Goal: Transaction & Acquisition: Purchase product/service

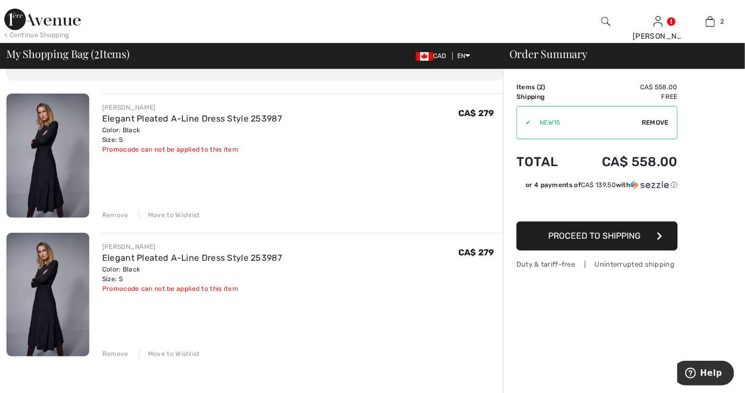
scroll to position [61, 0]
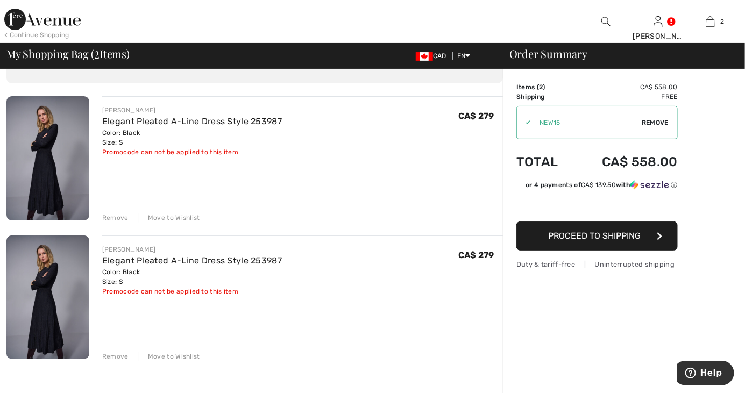
click at [122, 356] on div "Remove" at bounding box center [115, 357] width 26 height 10
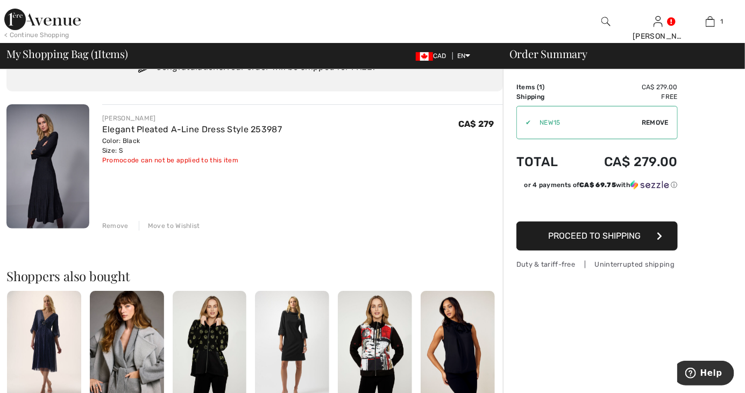
scroll to position [39, 0]
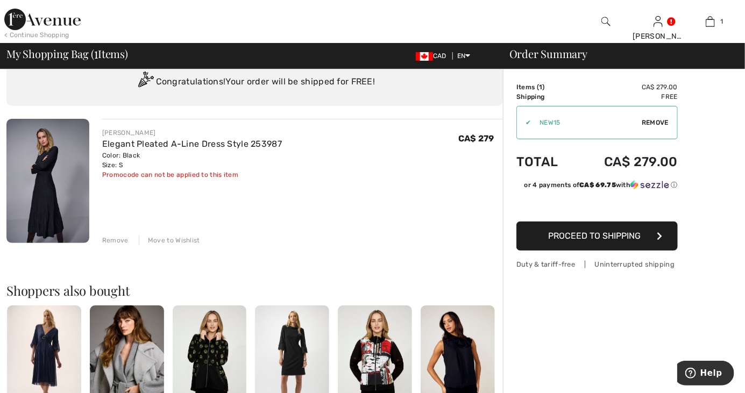
click at [652, 244] on button "Proceed to Shipping" at bounding box center [597, 236] width 161 height 29
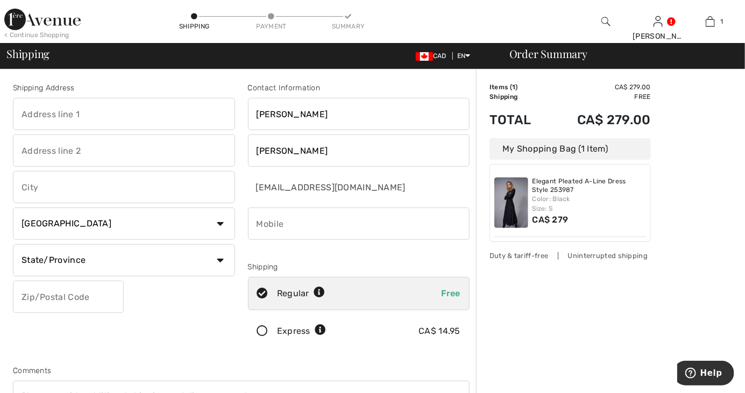
click at [205, 116] on input "text" at bounding box center [124, 114] width 222 height 32
type input "108 Covered Bridge"
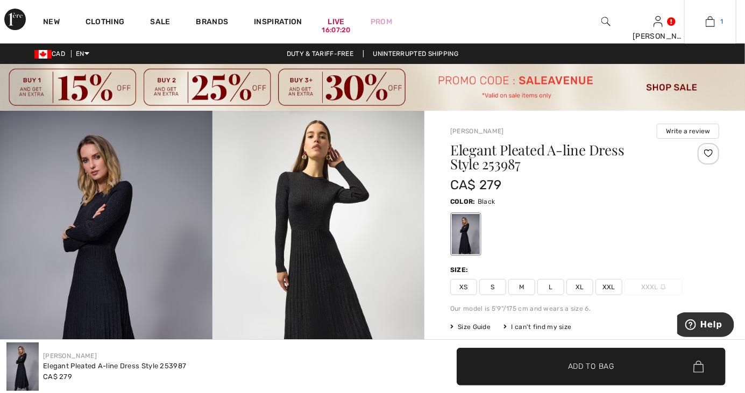
click at [714, 27] on img at bounding box center [710, 21] width 9 height 13
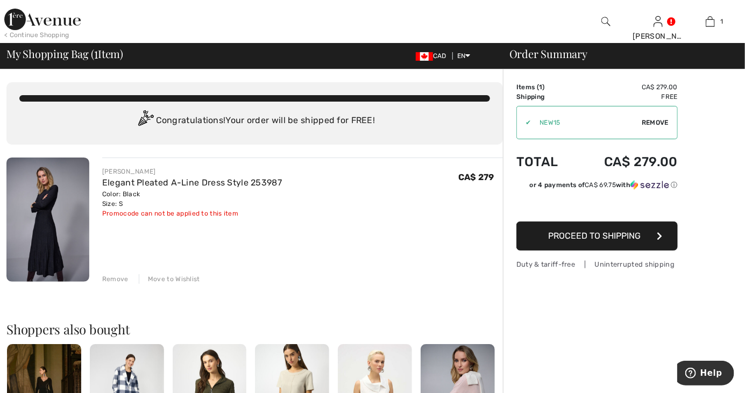
click at [609, 237] on span "Proceed to Shipping" at bounding box center [594, 236] width 93 height 10
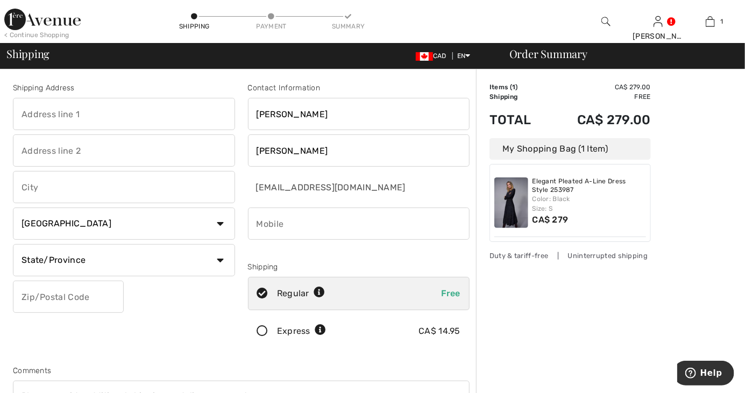
click at [168, 130] on input "text" at bounding box center [124, 114] width 222 height 32
type input "[STREET_ADDRESS]"
click at [35, 190] on input "text" at bounding box center [124, 187] width 222 height 32
type input "Ottawa"
click at [227, 267] on select "State/Province Alberta British Columbia Manitoba New Brunswick Newfoundland and…" at bounding box center [124, 260] width 222 height 32
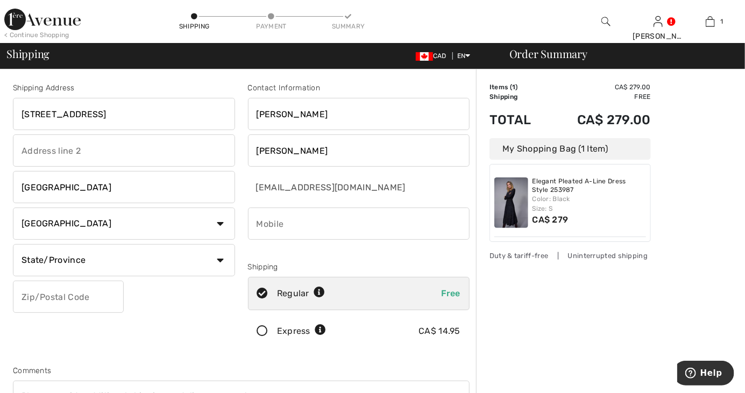
select select "ON"
click at [13, 244] on select "State/Province Alberta British Columbia Manitoba New Brunswick Newfoundland and…" at bounding box center [124, 260] width 222 height 32
click at [88, 298] on input "text" at bounding box center [68, 297] width 111 height 32
type input "K0A1L0"
click at [406, 130] on input "[PERSON_NAME]" at bounding box center [359, 114] width 222 height 32
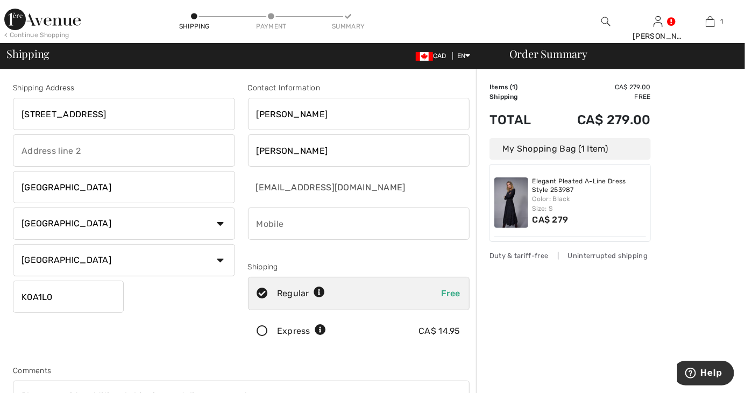
click at [409, 153] on input "vanDyk" at bounding box center [359, 151] width 222 height 32
type input "v"
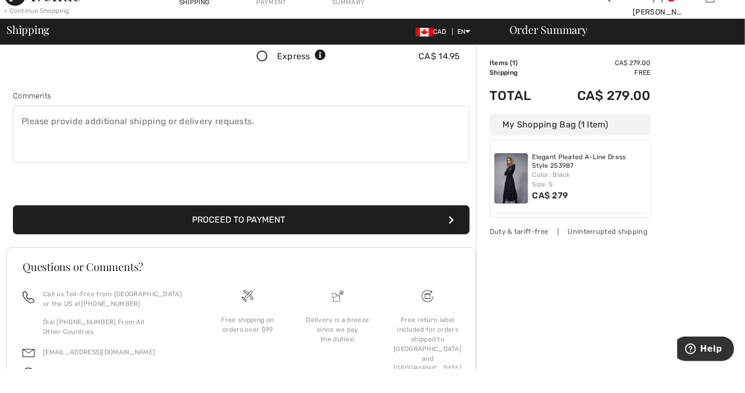
type input "Shaver"
click at [418, 258] on button "Proceed to Payment" at bounding box center [241, 244] width 457 height 29
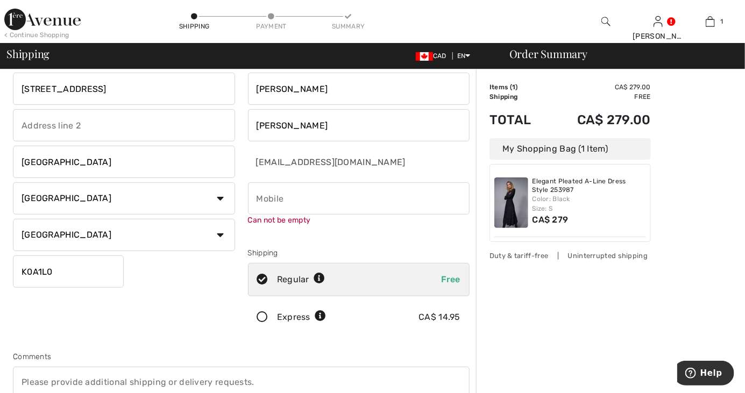
scroll to position [24, 0]
click at [436, 202] on input "phone" at bounding box center [359, 199] width 222 height 32
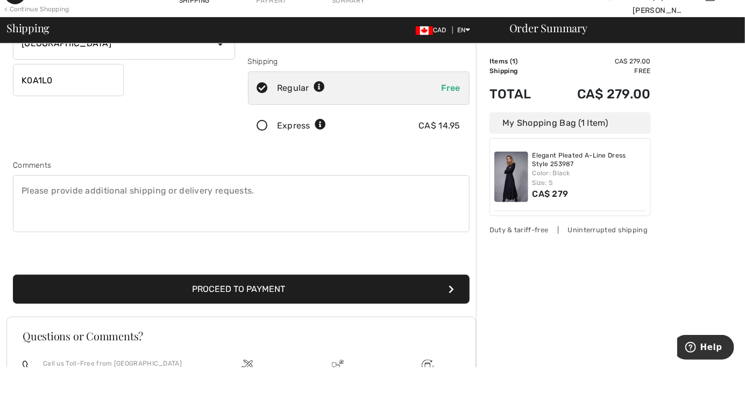
scroll to position [191, 0]
type input "6136972762"
click at [399, 317] on button "Proceed to Payment" at bounding box center [241, 315] width 457 height 29
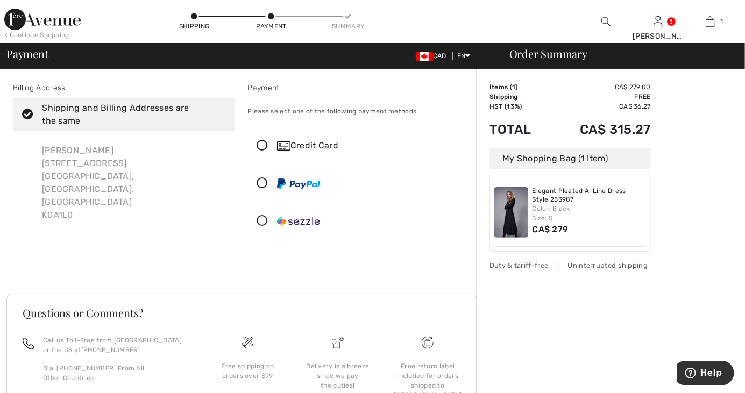
click at [291, 150] on div "Credit Card" at bounding box center [369, 145] width 185 height 13
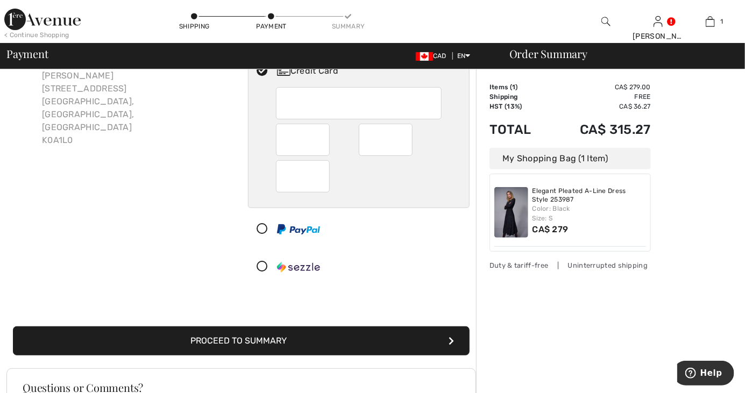
scroll to position [76, 0]
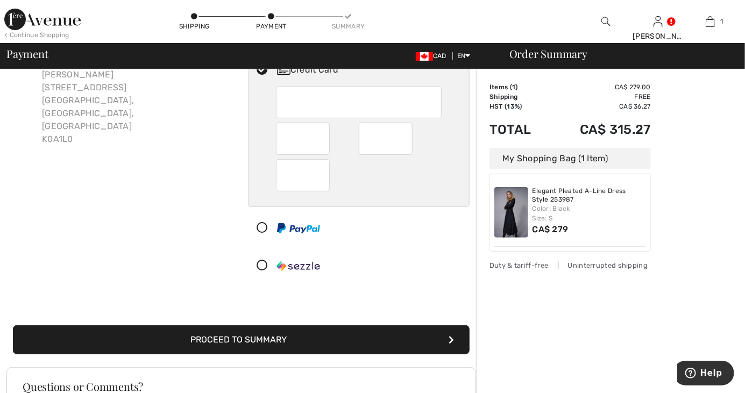
click at [266, 343] on button "Proceed to Summary" at bounding box center [241, 340] width 457 height 29
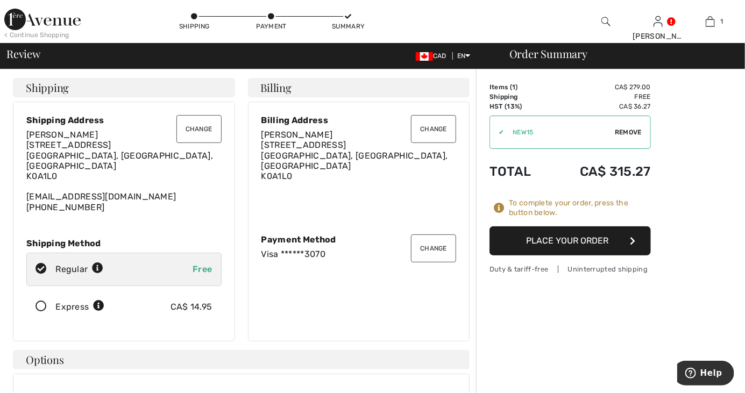
click at [589, 248] on button "Place Your Order" at bounding box center [570, 241] width 161 height 29
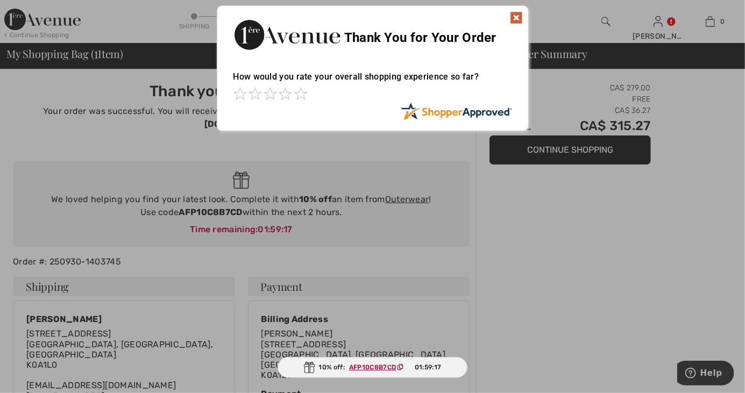
click at [517, 22] on img at bounding box center [516, 17] width 13 height 13
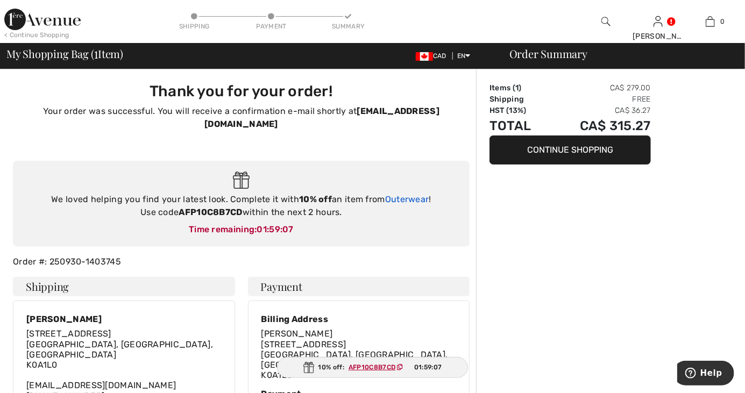
click at [418, 194] on link "Outerwear" at bounding box center [407, 199] width 44 height 10
